Goal: Information Seeking & Learning: Learn about a topic

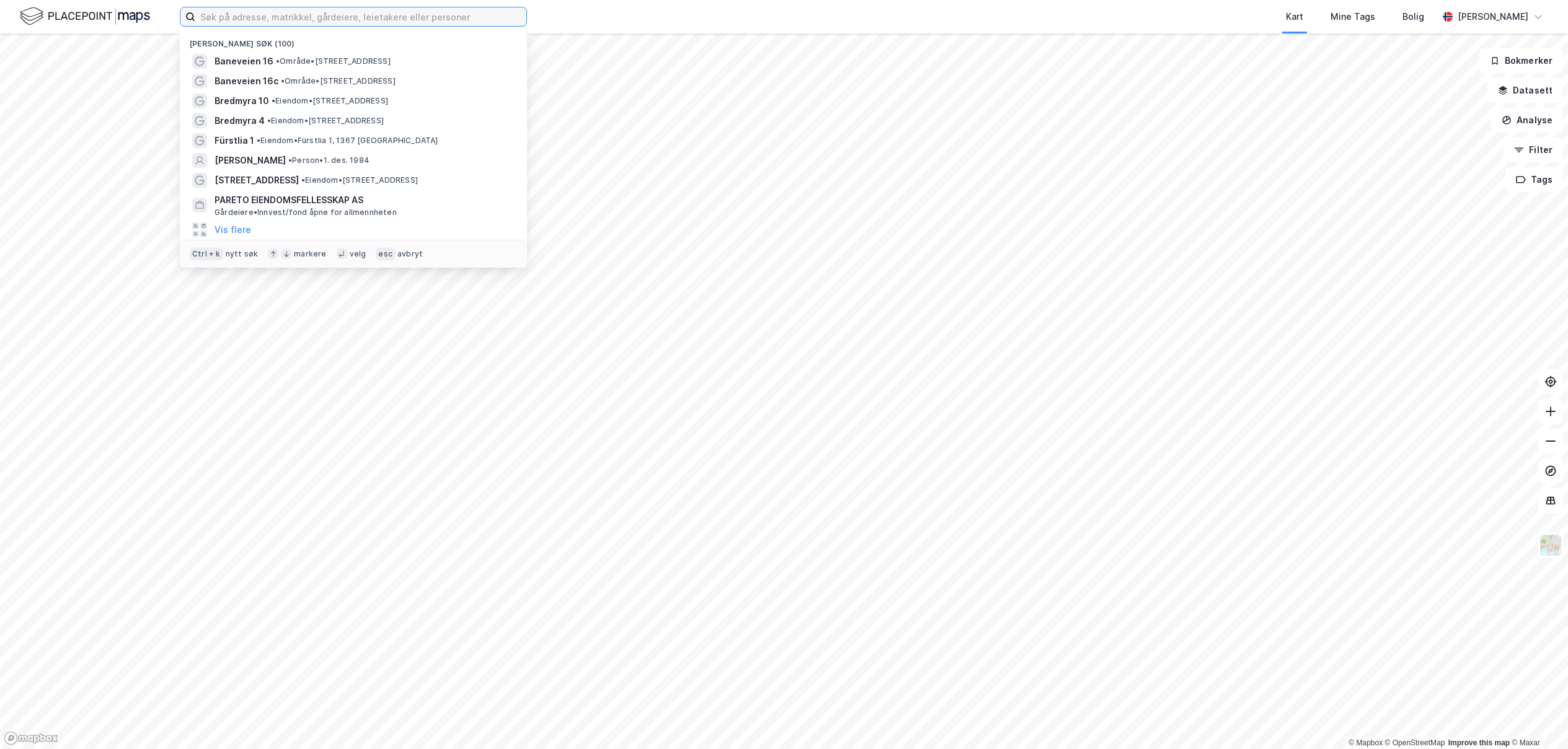
click at [325, 21] on input at bounding box center [361, 17] width 331 height 19
paste input "40/234"
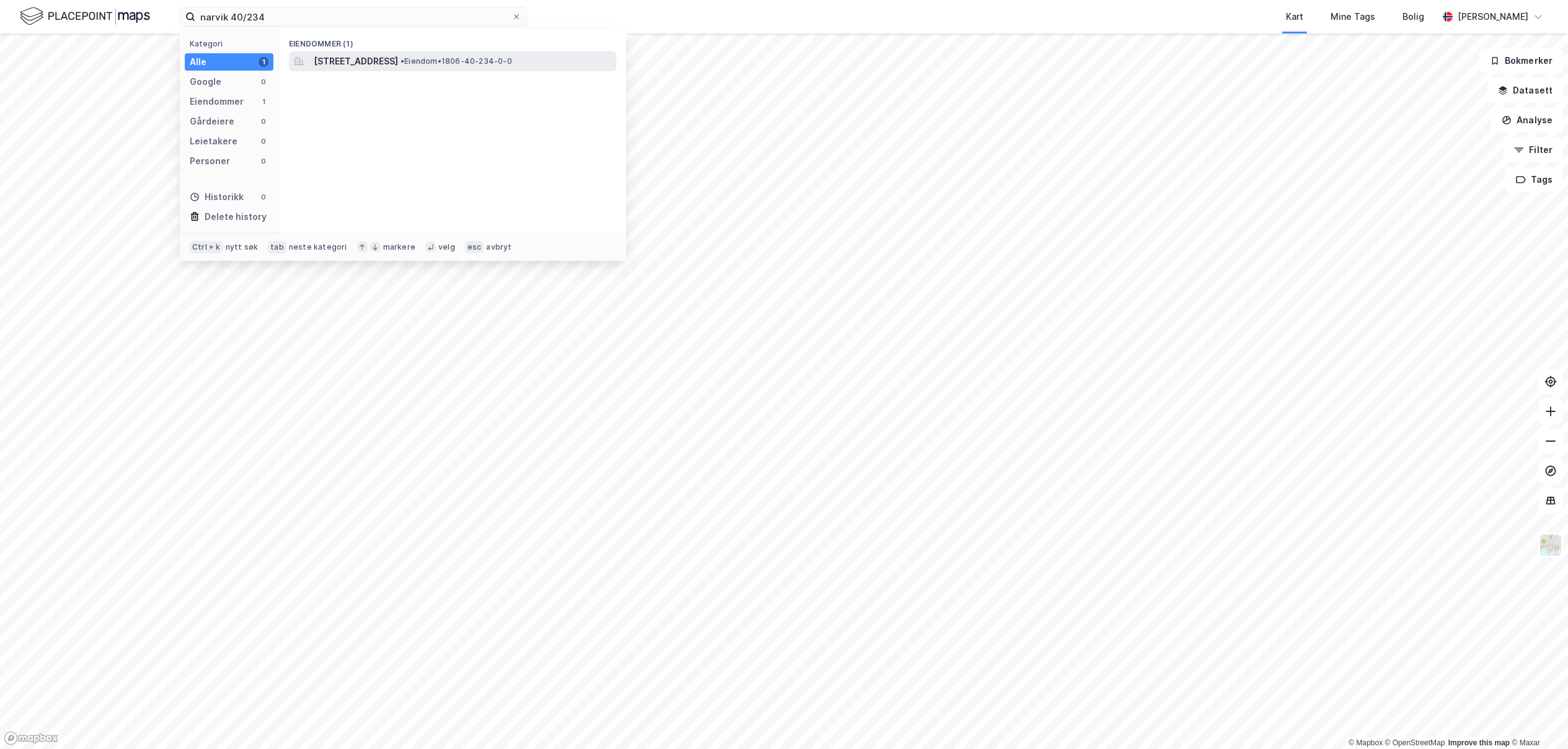
click at [376, 66] on span "[STREET_ADDRESS]" at bounding box center [356, 60] width 85 height 15
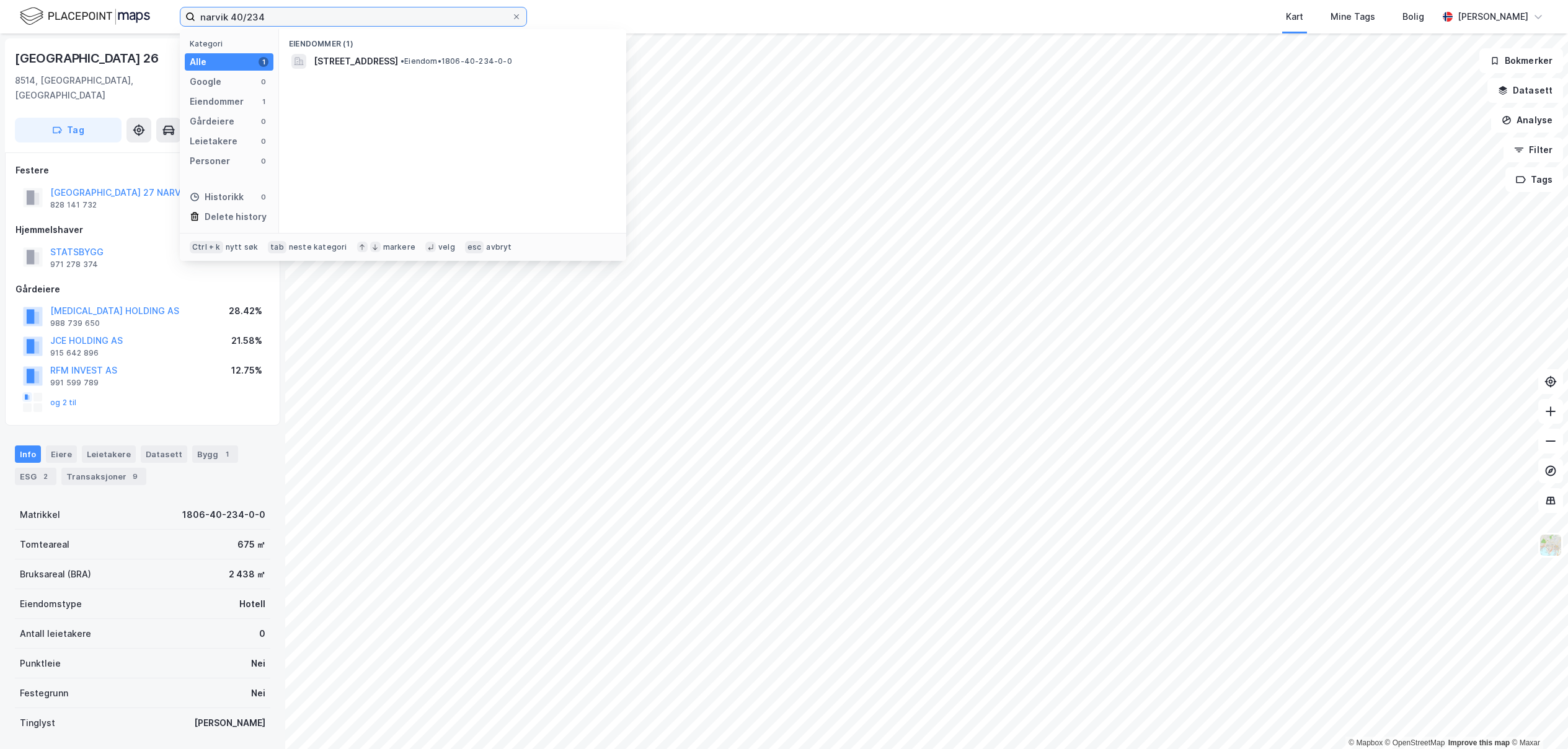
drag, startPoint x: 262, startPoint y: 15, endPoint x: 109, endPoint y: 9, distance: 153.1
click at [109, 9] on div "narvik 40/234 Kategori Alle 1 Google 0 Eiendommer 1 Gårdeiere 0 Leietakere 0 Pe…" at bounding box center [784, 16] width 1568 height 34
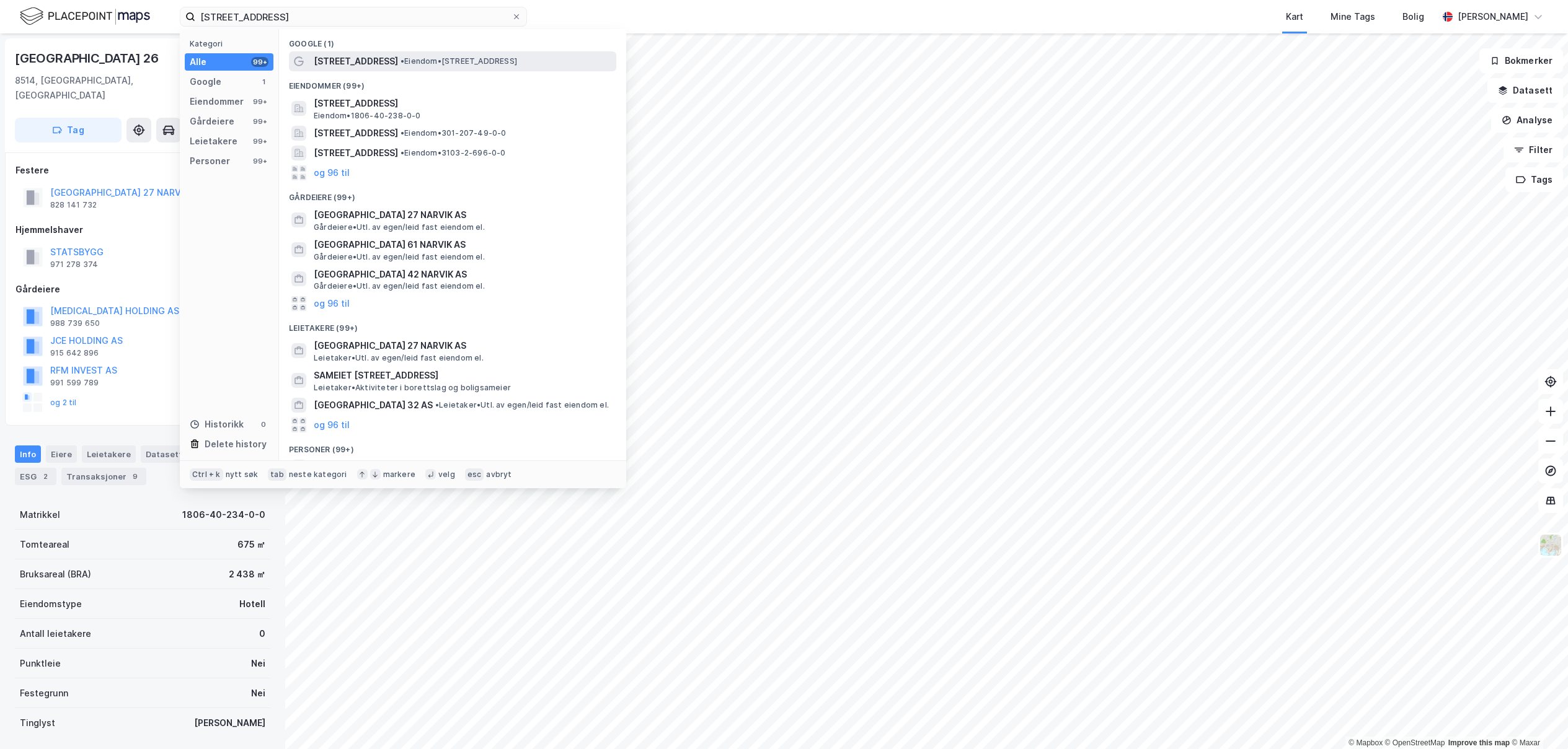
click at [387, 65] on span "[STREET_ADDRESS]" at bounding box center [356, 60] width 85 height 15
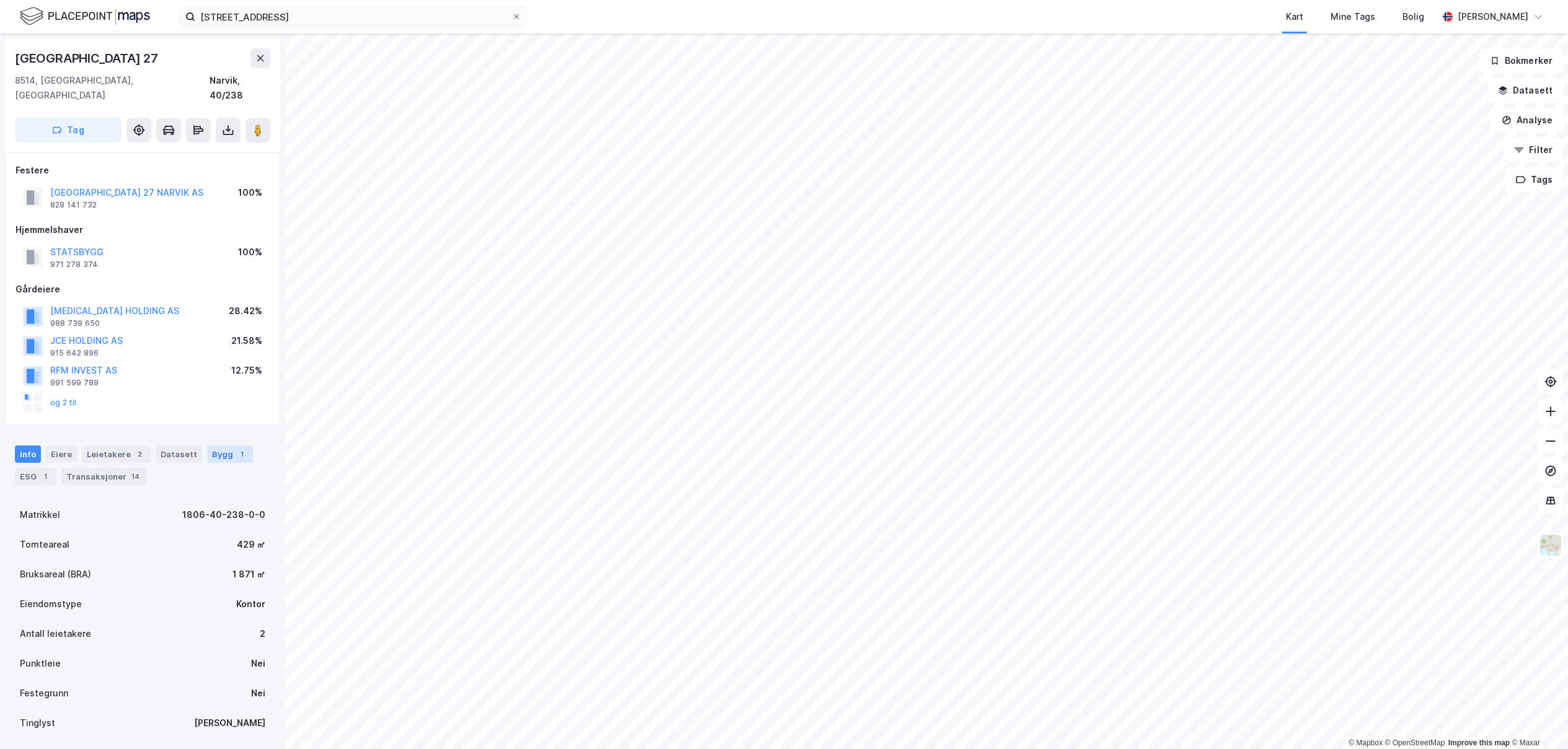
click at [215, 445] on div "Bygg 1" at bounding box center [230, 454] width 46 height 17
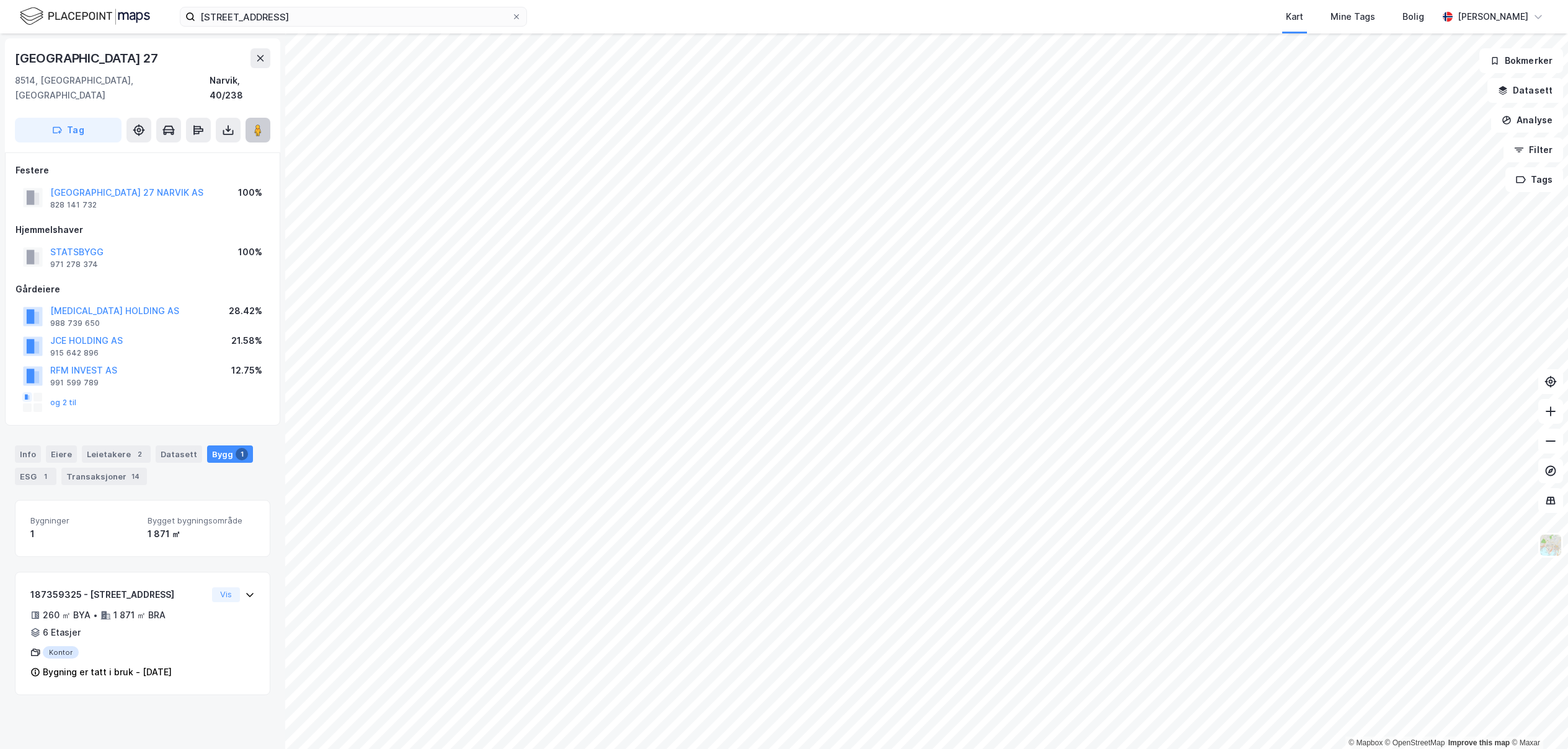
click at [259, 124] on image at bounding box center [258, 130] width 8 height 12
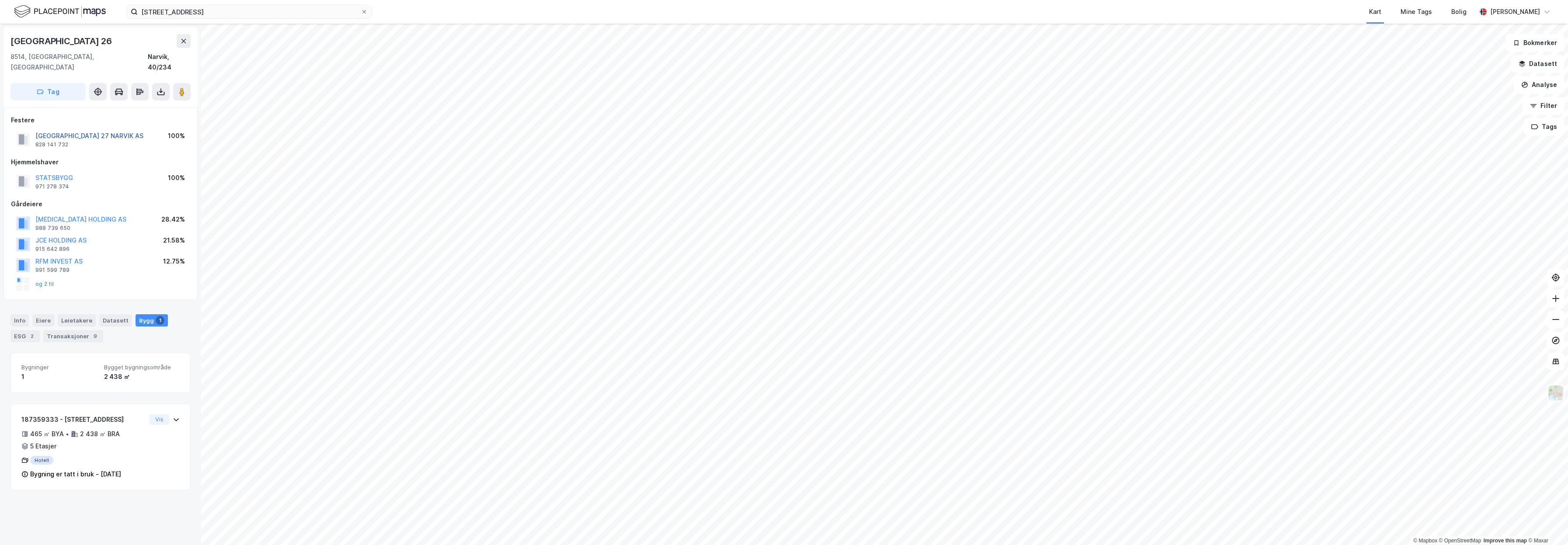
click at [0, 0] on button "[GEOGRAPHIC_DATA] 27 NARVIK AS" at bounding box center [0, 0] width 0 height 0
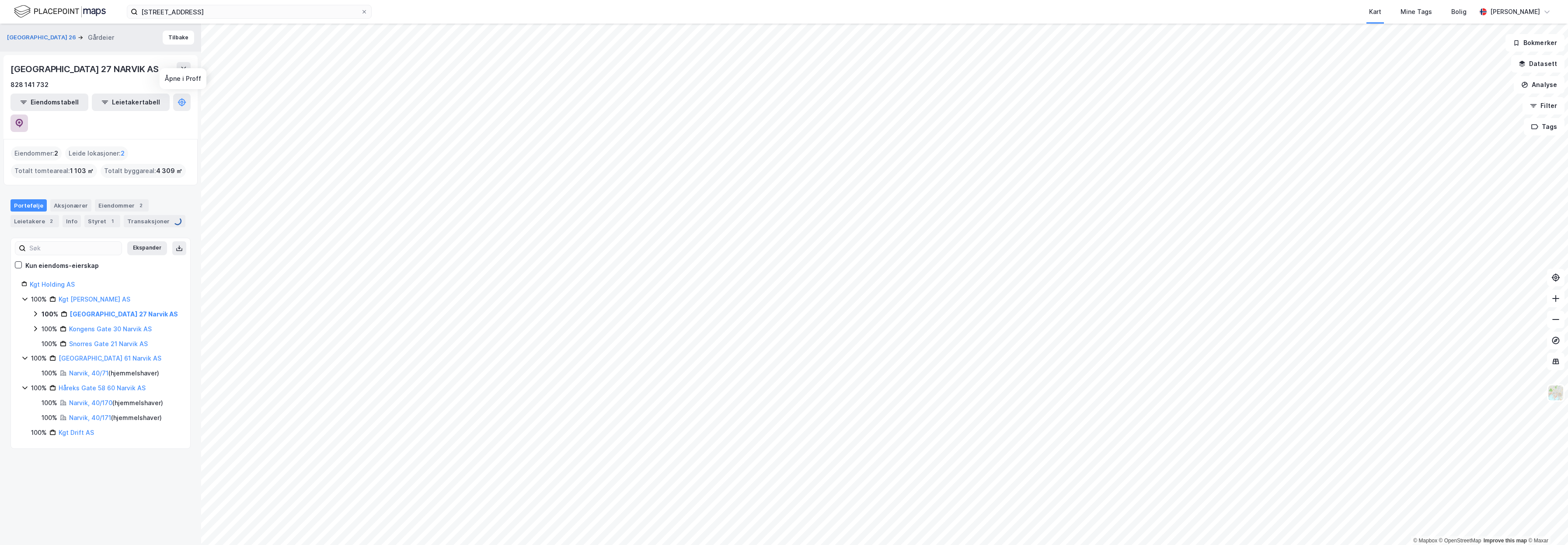
click at [28, 114] on button at bounding box center [19, 123] width 18 height 18
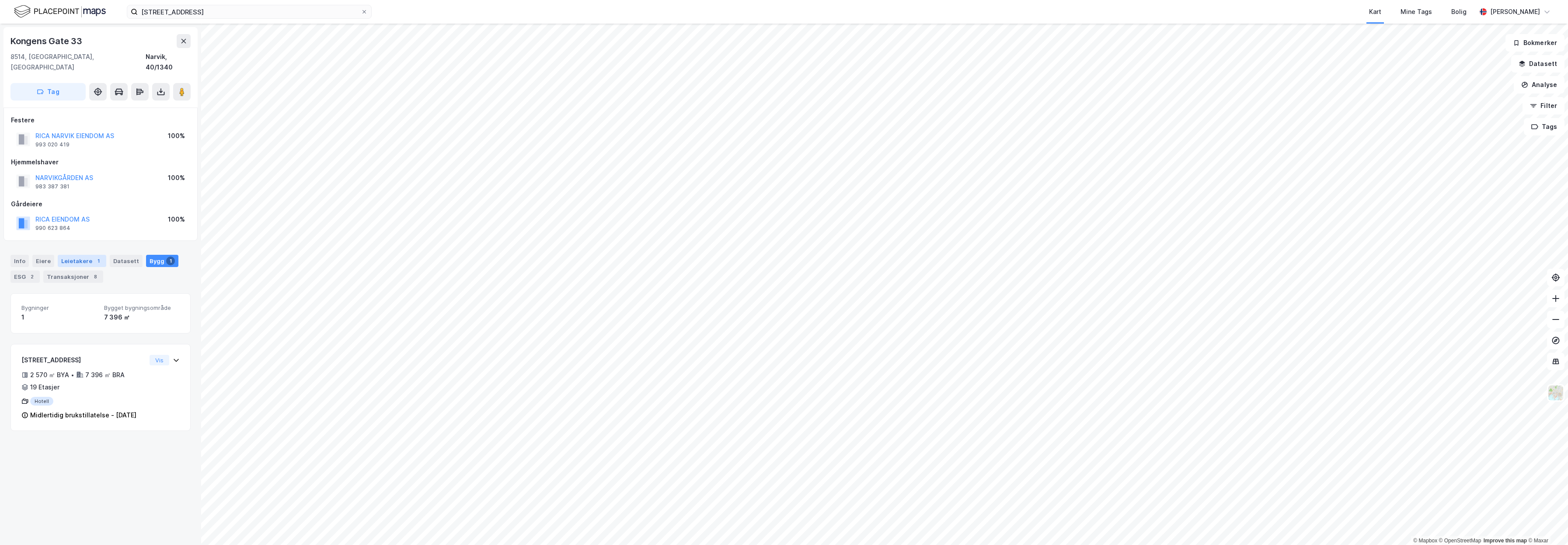
click at [62, 255] on div "Leietakere 1" at bounding box center [82, 261] width 49 height 12
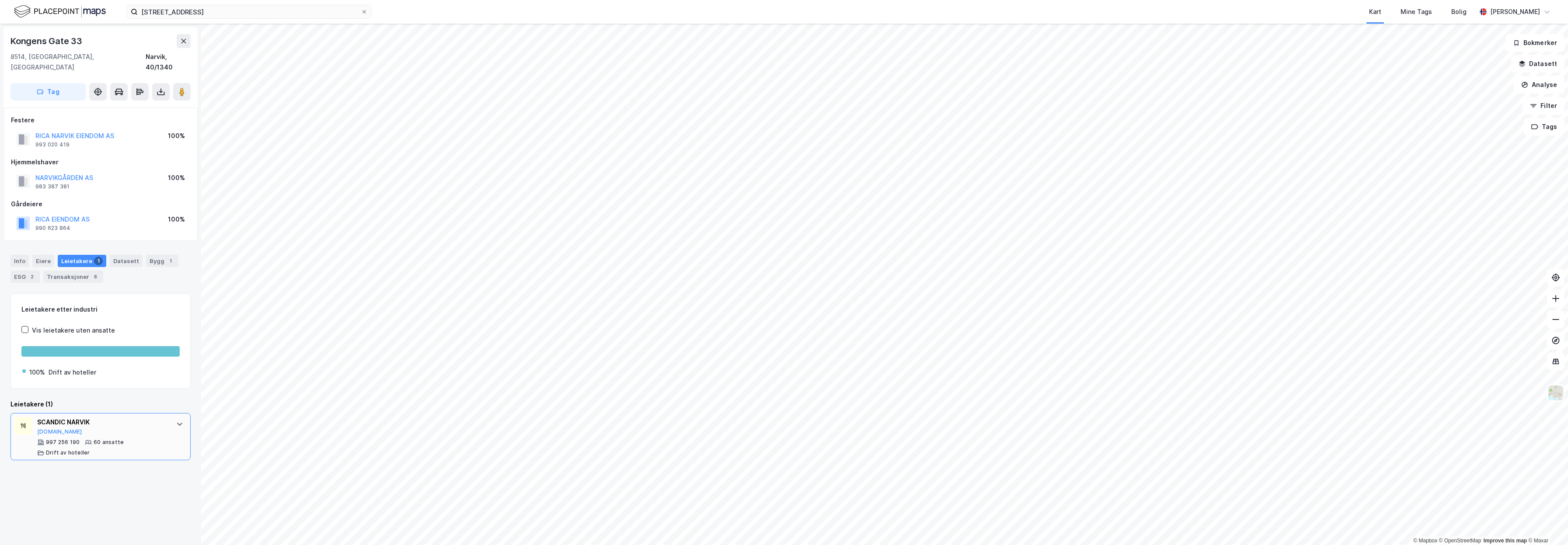
click at [137, 420] on div "SCANDIC NARVIK [DOMAIN_NAME]" at bounding box center [102, 426] width 130 height 18
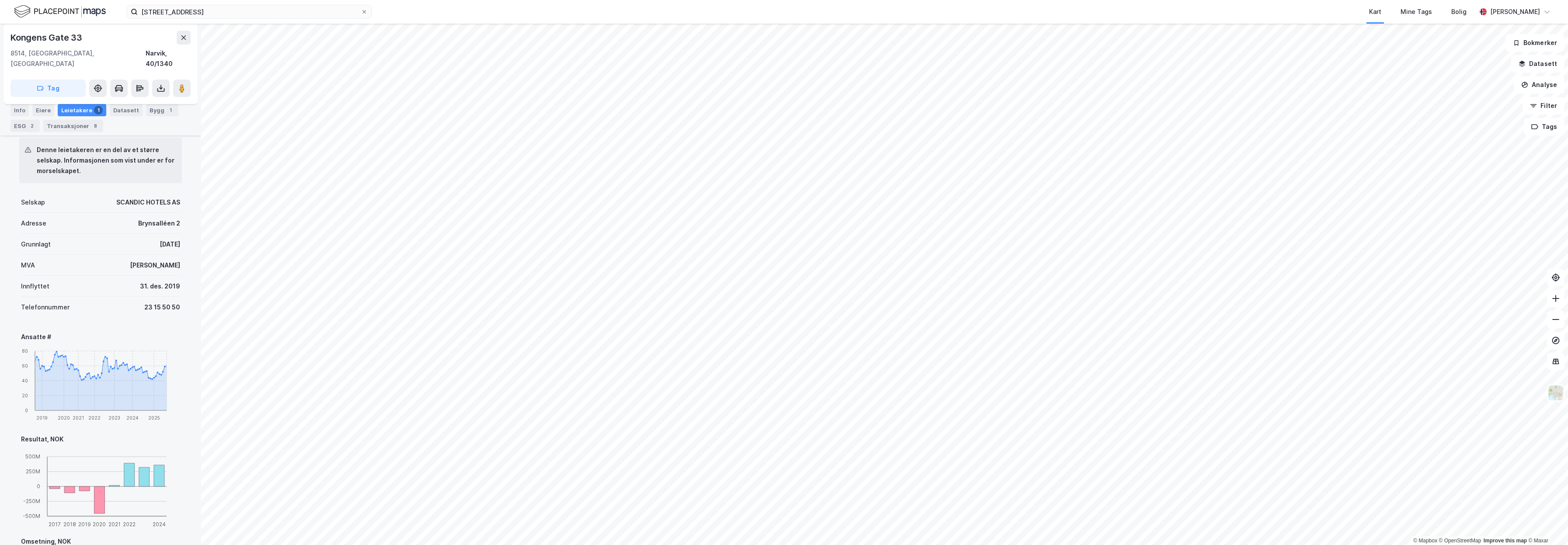
scroll to position [335, 0]
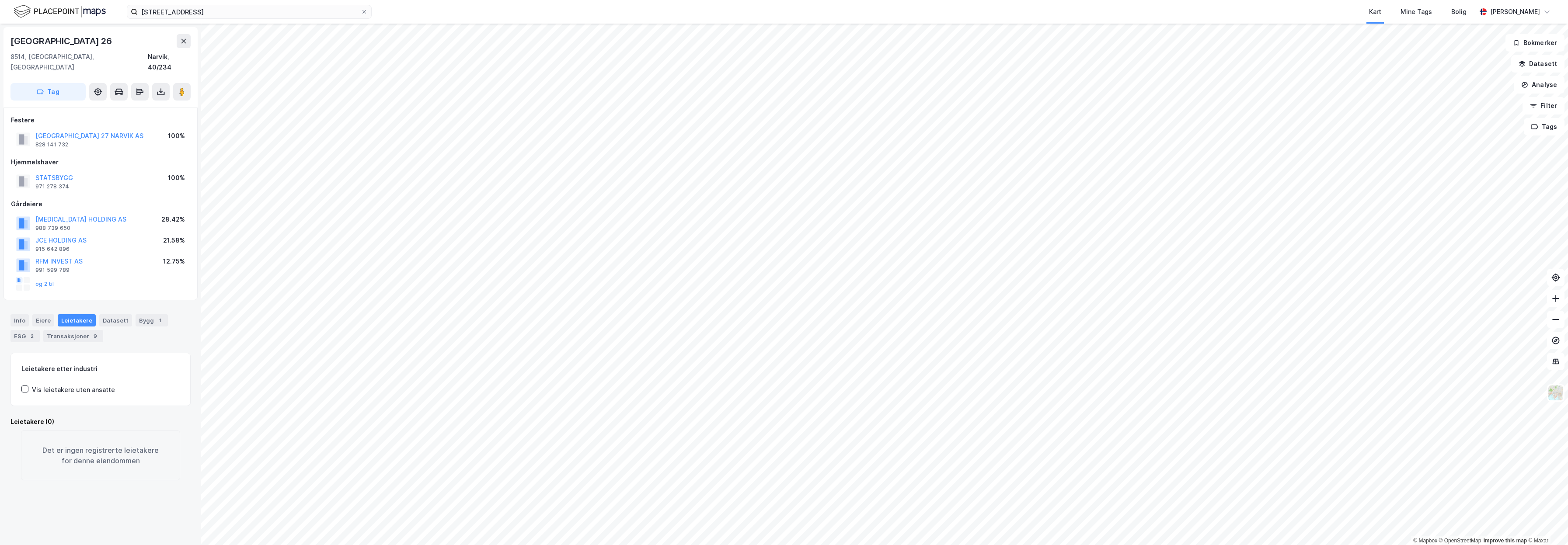
click at [845, 18] on div "[STREET_ADDRESS] narvik Kart Mine Tags Bolig [PERSON_NAME] © Mapbox © OpenStree…" at bounding box center [784, 272] width 1568 height 545
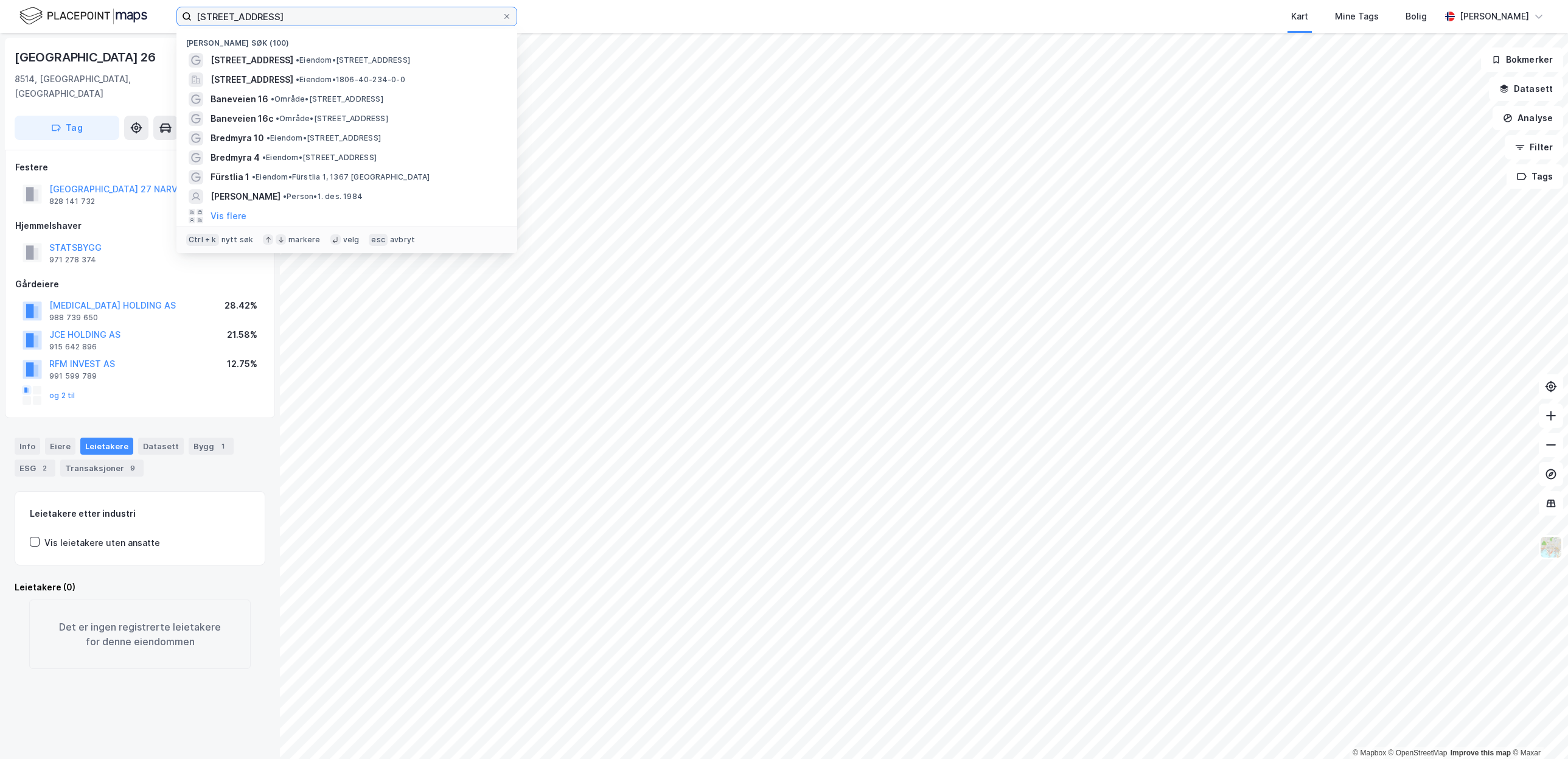
click at [342, 16] on input "[STREET_ADDRESS]" at bounding box center [346, 17] width 310 height 19
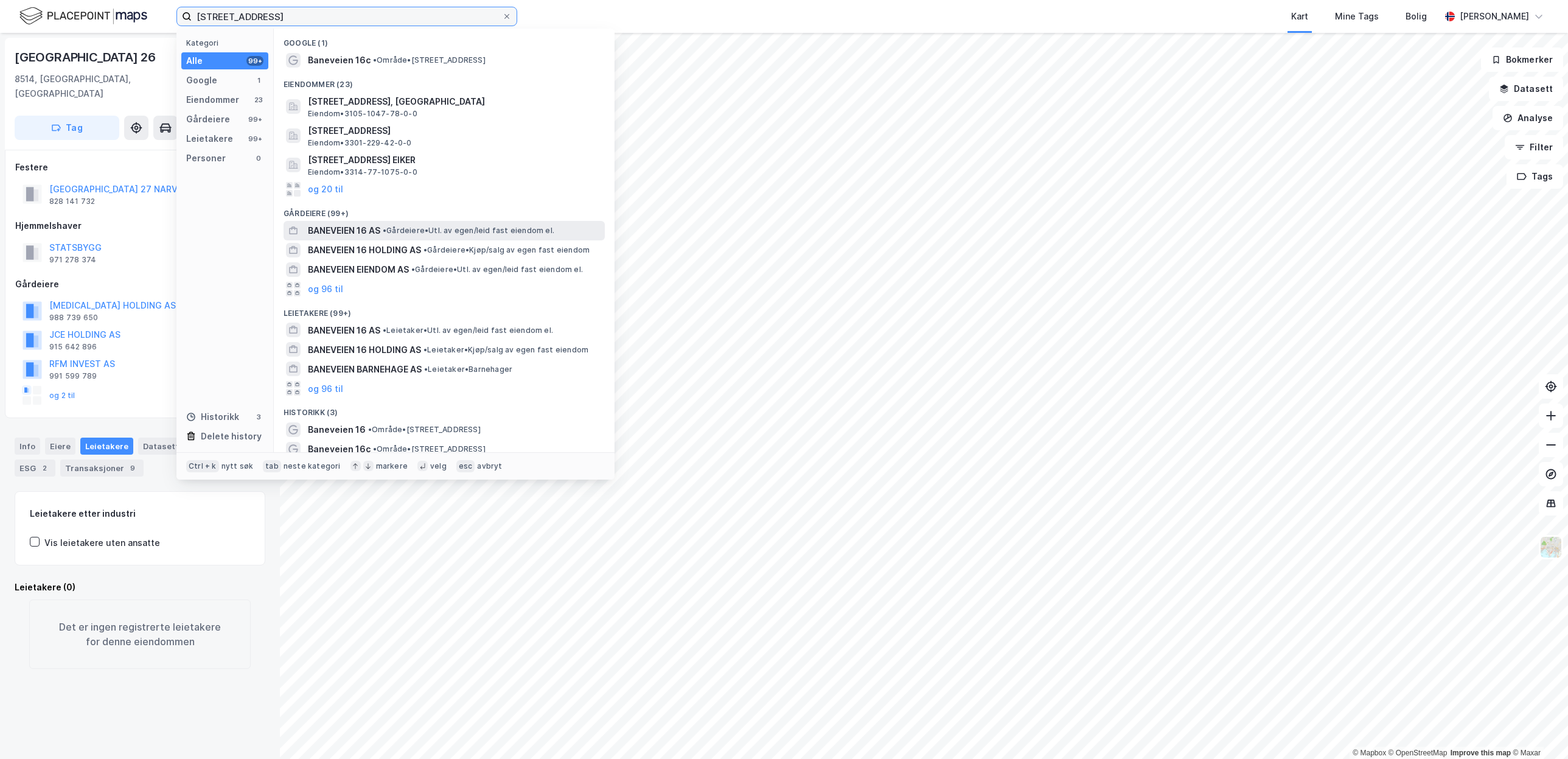
type input "[STREET_ADDRESS]"
click at [359, 236] on span "BANEVEIEN 16 AS" at bounding box center [343, 230] width 72 height 14
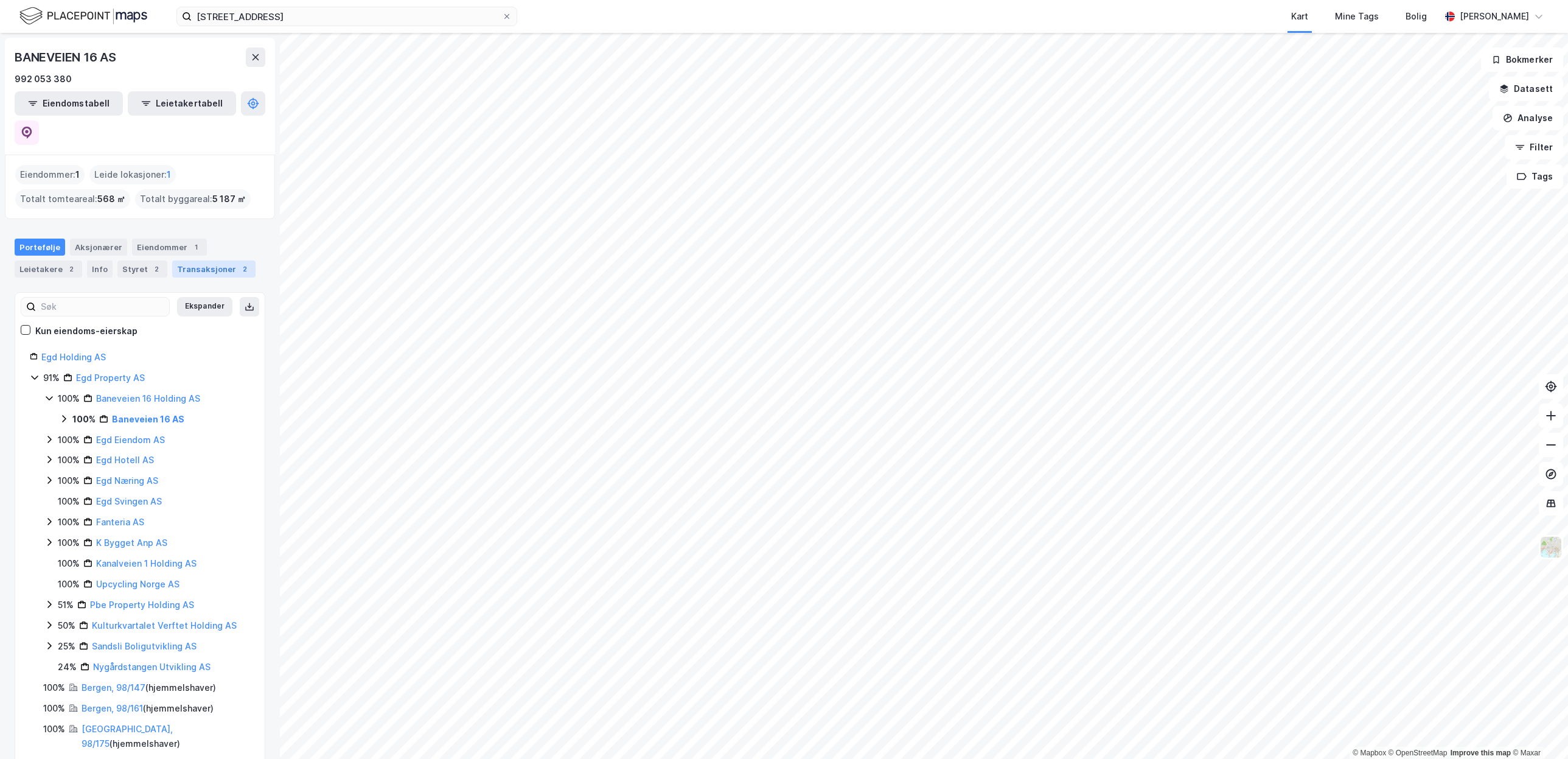
click at [215, 260] on div "Transaksjoner 2" at bounding box center [213, 269] width 83 height 17
